Goal: Book appointment/travel/reservation

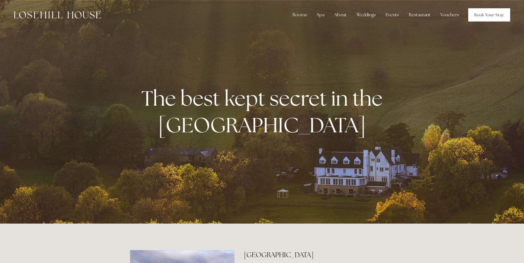
click at [481, 13] on link "Book Your Stay" at bounding box center [489, 14] width 42 height 13
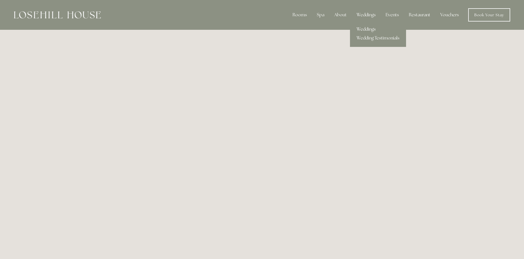
click at [366, 29] on link "Weddings" at bounding box center [378, 29] width 56 height 9
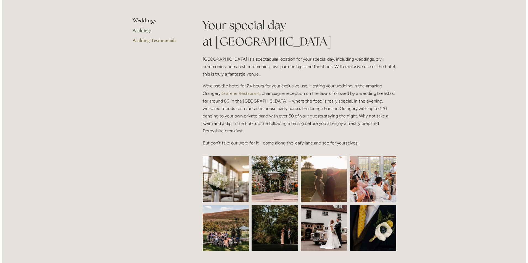
scroll to position [166, 0]
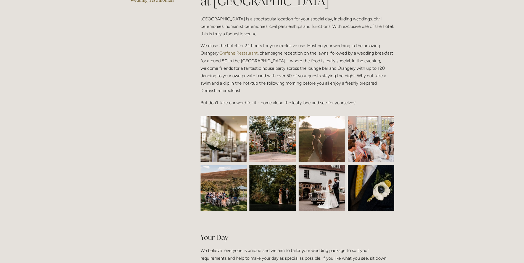
click at [374, 138] on img at bounding box center [371, 139] width 70 height 46
